Goal: Task Accomplishment & Management: Manage account settings

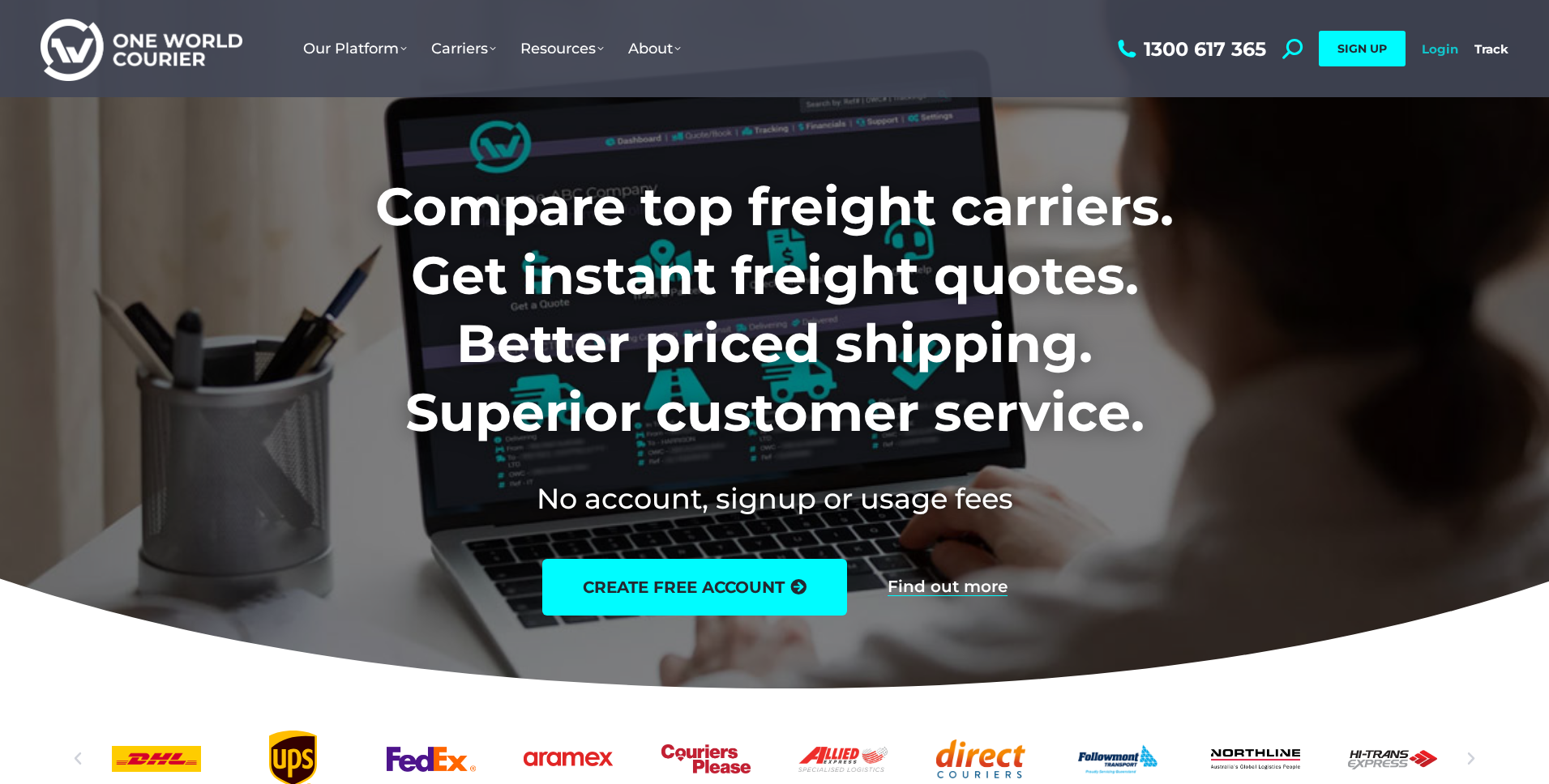
click at [1451, 51] on link "Login" at bounding box center [1440, 49] width 37 height 15
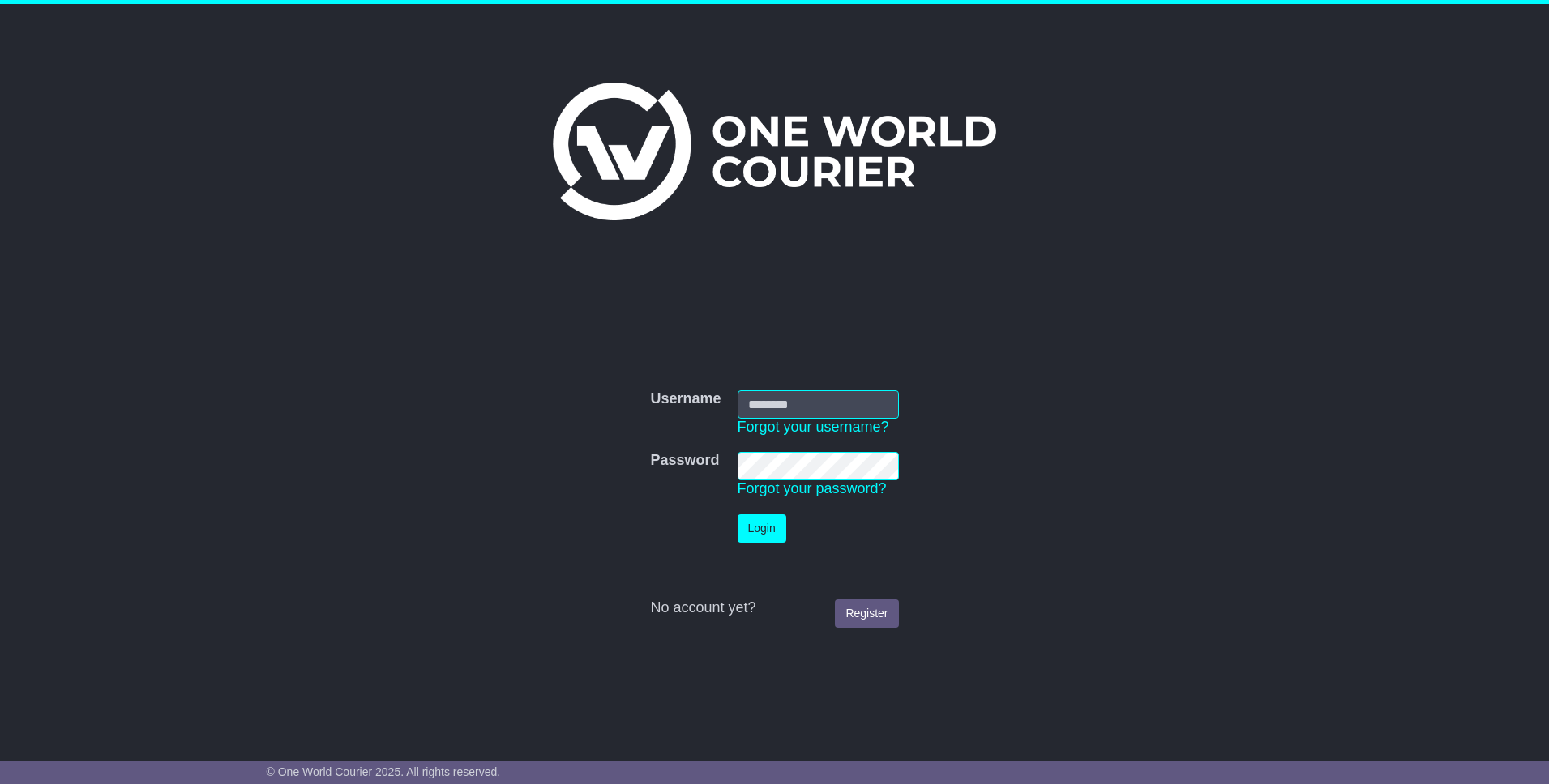
type input "**********"
click at [752, 524] on button "Login" at bounding box center [763, 529] width 49 height 28
